Goal: Information Seeking & Learning: Find contact information

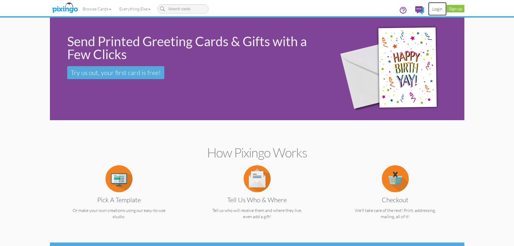
click at [433, 11] on link "Login" at bounding box center [437, 8] width 18 height 13
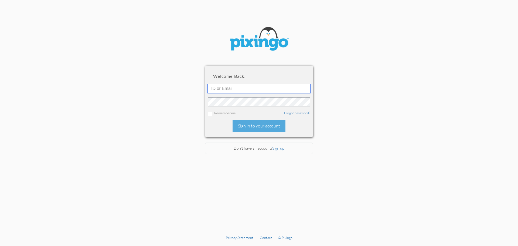
type input "[PERSON_NAME][EMAIL_ADDRESS][DOMAIN_NAME]"
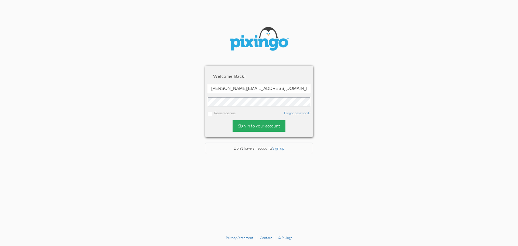
click at [255, 127] on div "Sign in to your account" at bounding box center [259, 126] width 53 height 12
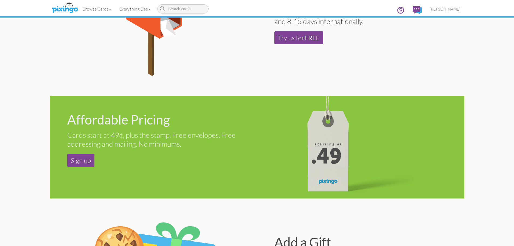
scroll to position [297, 0]
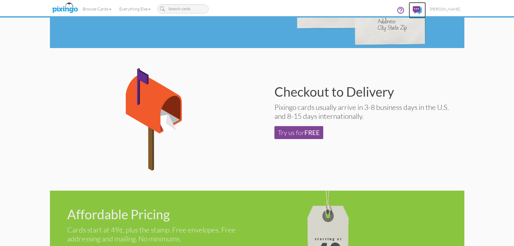
click at [422, 11] on img at bounding box center [417, 10] width 9 height 8
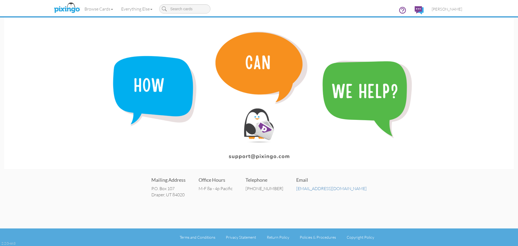
click at [239, 158] on img at bounding box center [259, 93] width 510 height 151
click at [267, 154] on img at bounding box center [259, 93] width 510 height 151
click at [262, 158] on img at bounding box center [259, 93] width 510 height 151
copy link "[EMAIL_ADDRESS][DOMAIN_NAME]"
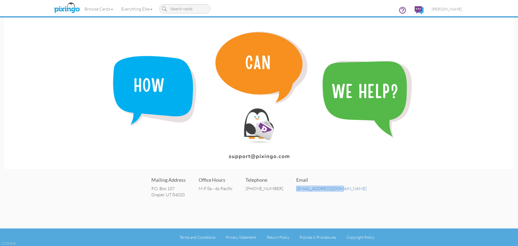
drag, startPoint x: 354, startPoint y: 189, endPoint x: 306, endPoint y: 188, distance: 47.8
click at [306, 188] on div "Mailing Address P.O. [STREET_ADDRESS] Office Hours M-F 8a - 4p Pacific Telephon…" at bounding box center [259, 187] width 510 height 32
click at [147, 10] on link "Everything Else" at bounding box center [136, 8] width 39 height 13
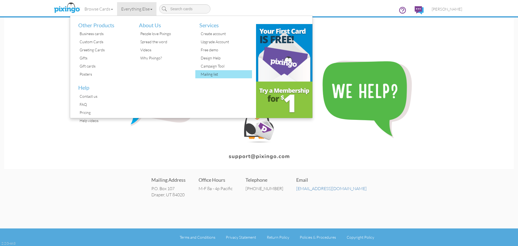
click at [214, 73] on div "Mailing list" at bounding box center [225, 74] width 53 height 8
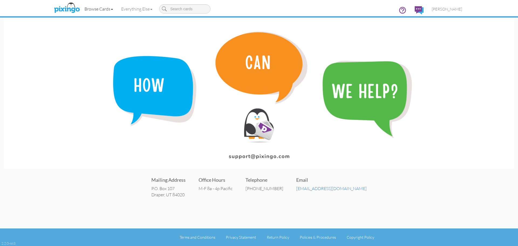
click at [109, 9] on link "Browse Cards" at bounding box center [98, 8] width 37 height 13
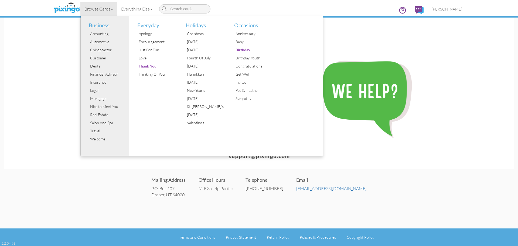
click at [398, 32] on img at bounding box center [259, 93] width 510 height 151
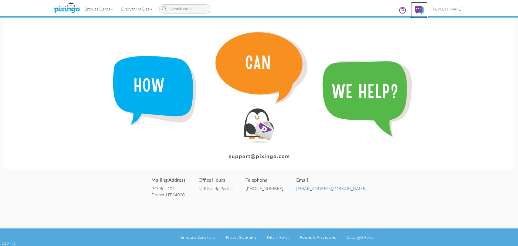
click at [424, 10] on img at bounding box center [419, 10] width 9 height 8
click at [449, 9] on span "[PERSON_NAME]" at bounding box center [447, 9] width 31 height 5
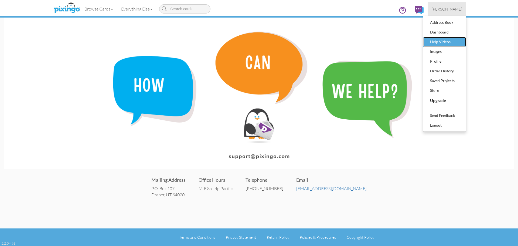
click at [438, 40] on div "Help Videos" at bounding box center [445, 42] width 32 height 8
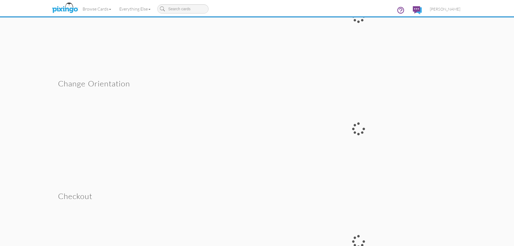
scroll to position [675, 0]
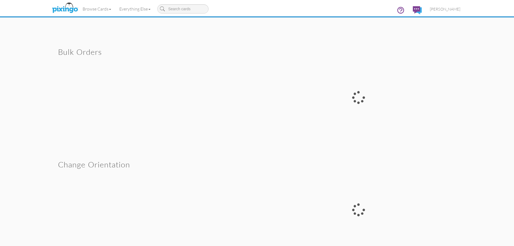
click at [357, 94] on div at bounding box center [358, 97] width 203 height 110
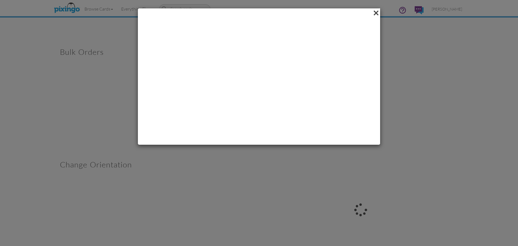
click at [376, 12] on span at bounding box center [376, 12] width 8 height 9
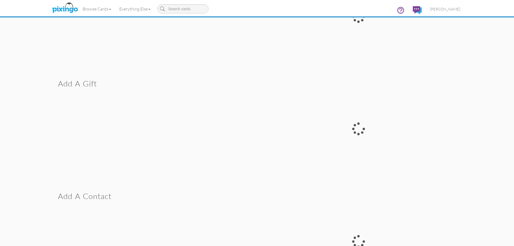
scroll to position [0, 0]
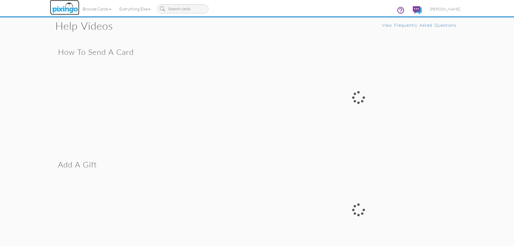
click at [66, 11] on img at bounding box center [65, 7] width 29 height 13
